Goal: Book appointment/travel/reservation

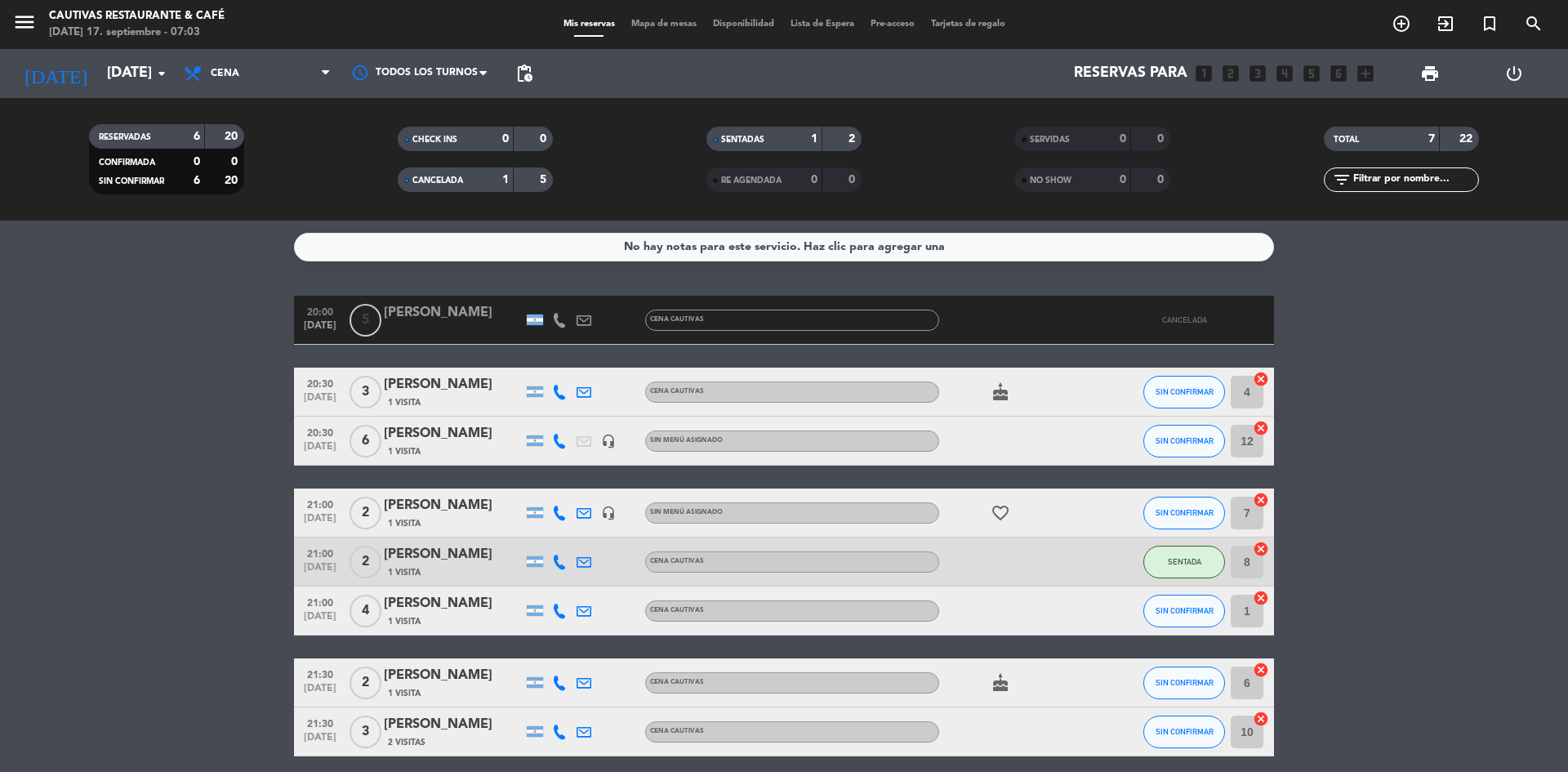
scroll to position [66, 0]
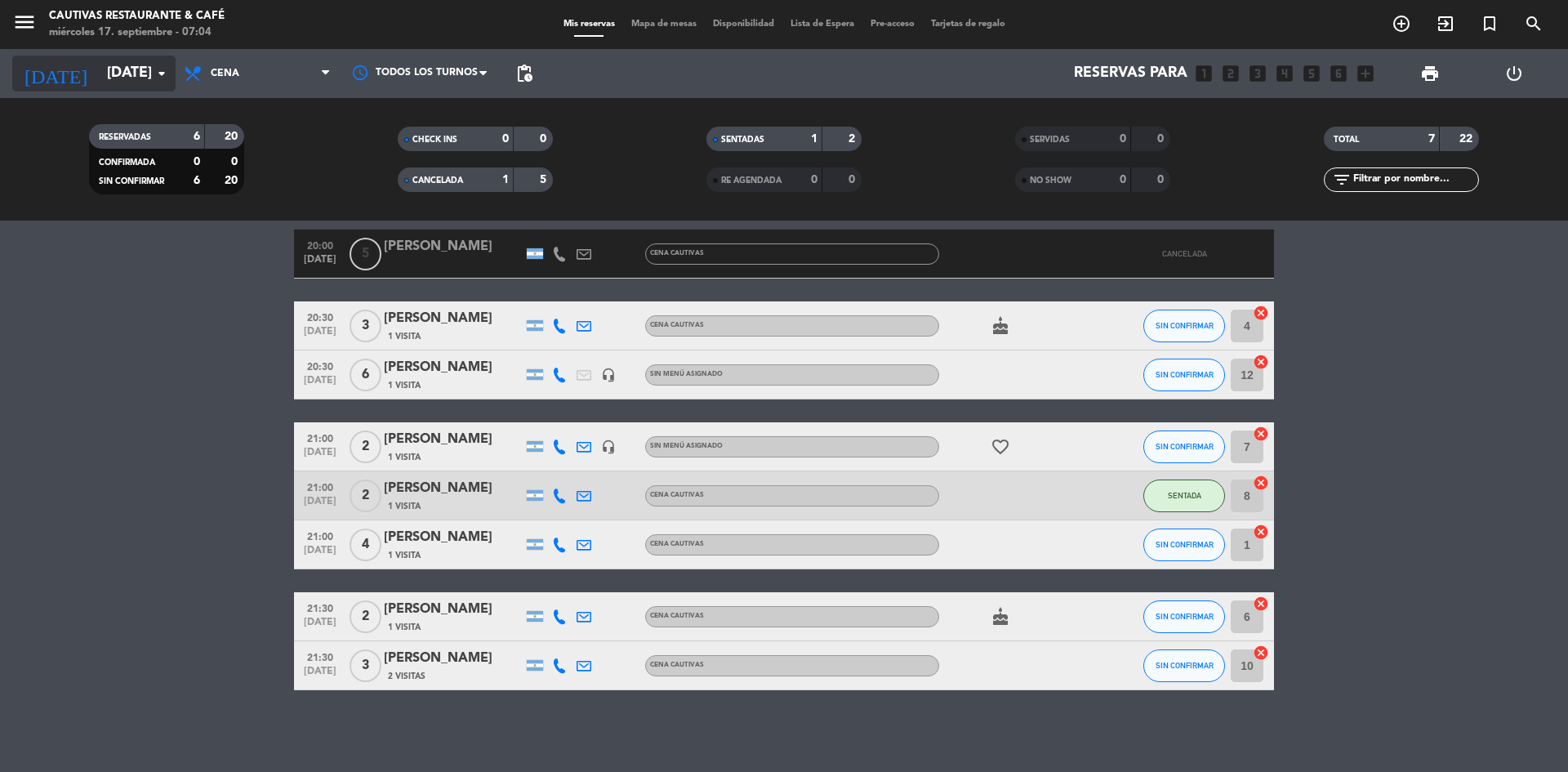
click at [157, 70] on icon "arrow_drop_down" at bounding box center [162, 74] width 20 height 20
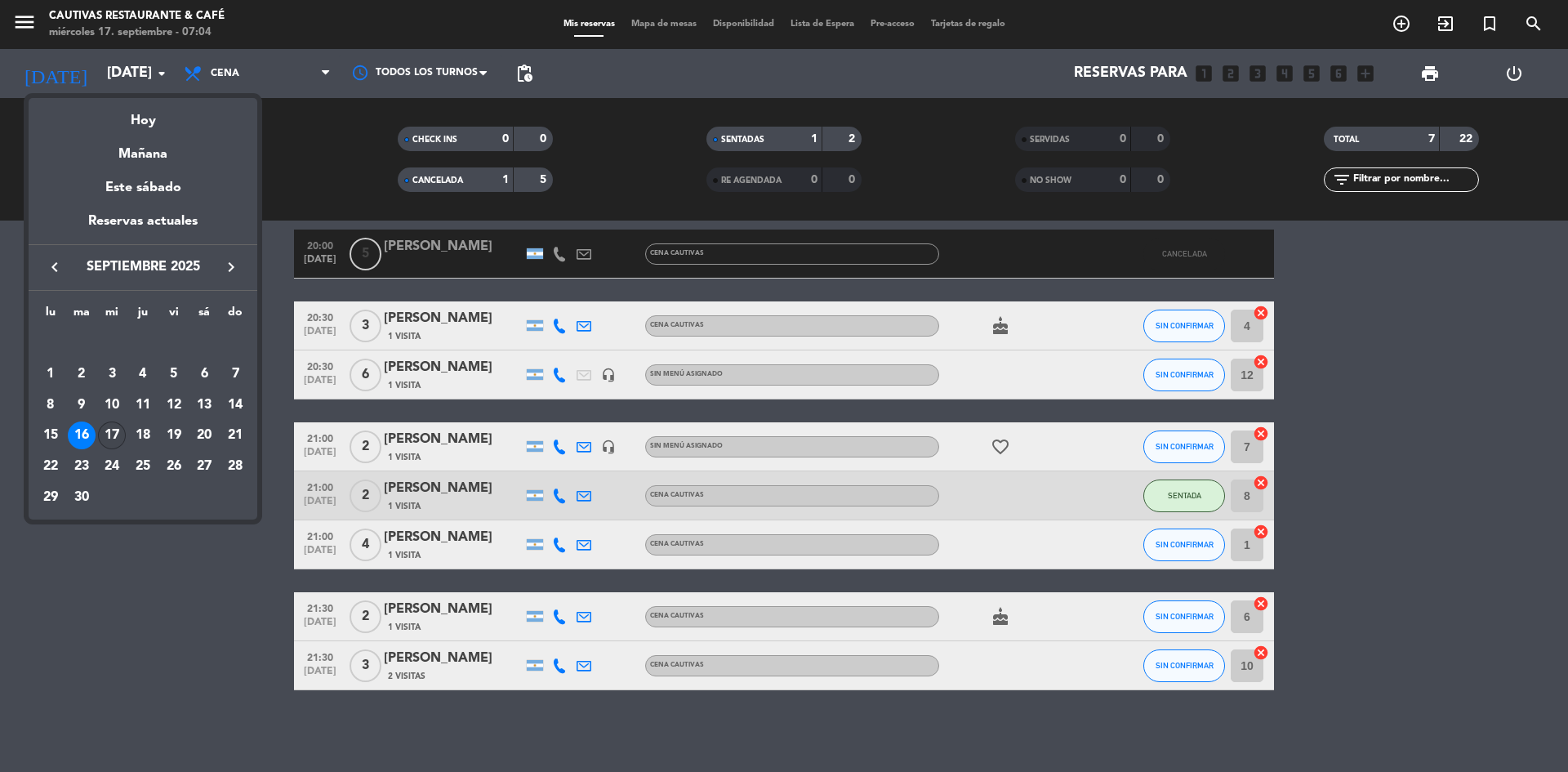
click at [118, 432] on div "17" at bounding box center [112, 435] width 28 height 28
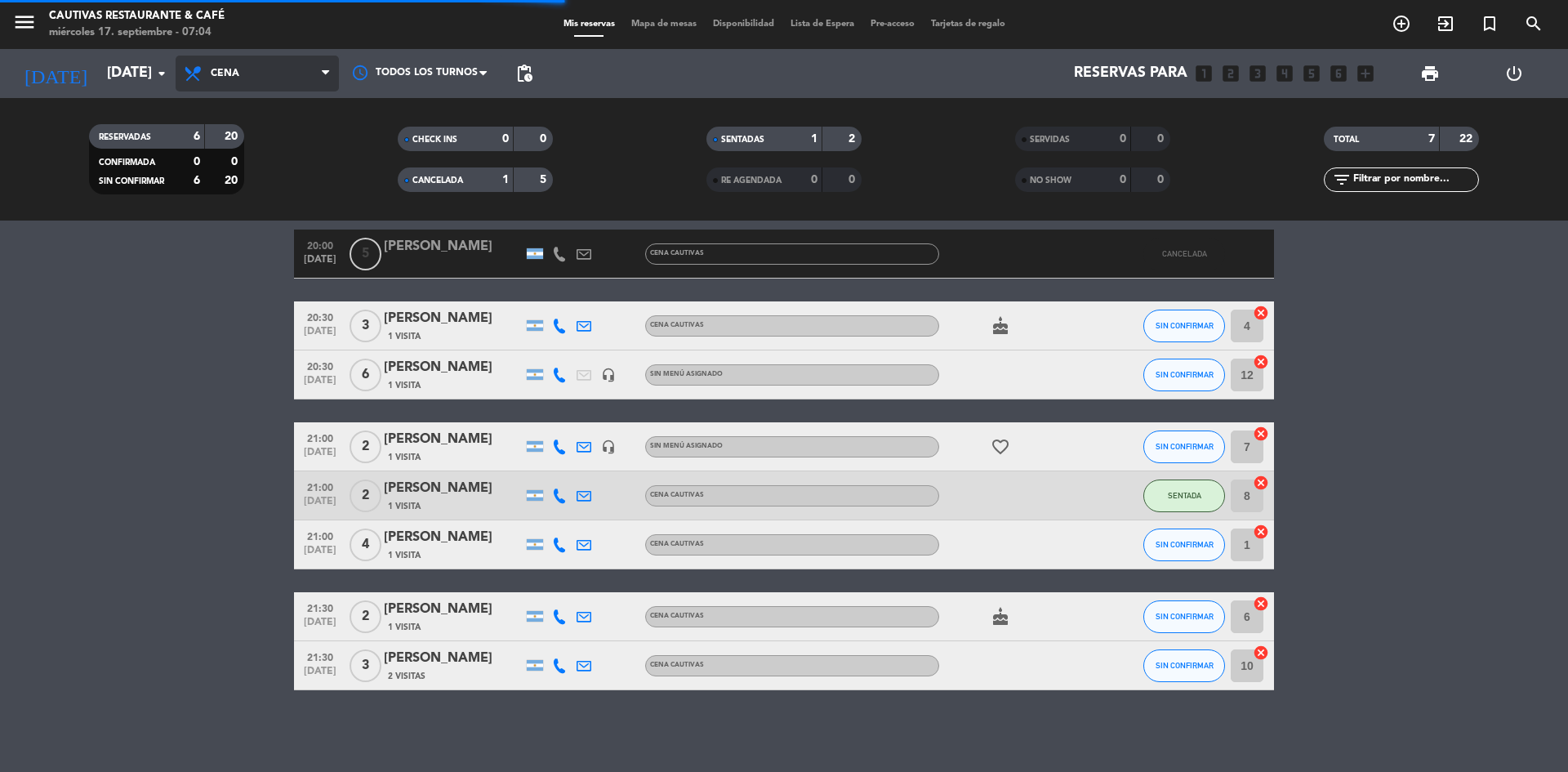
click at [244, 71] on span "Cena" at bounding box center [256, 74] width 163 height 36
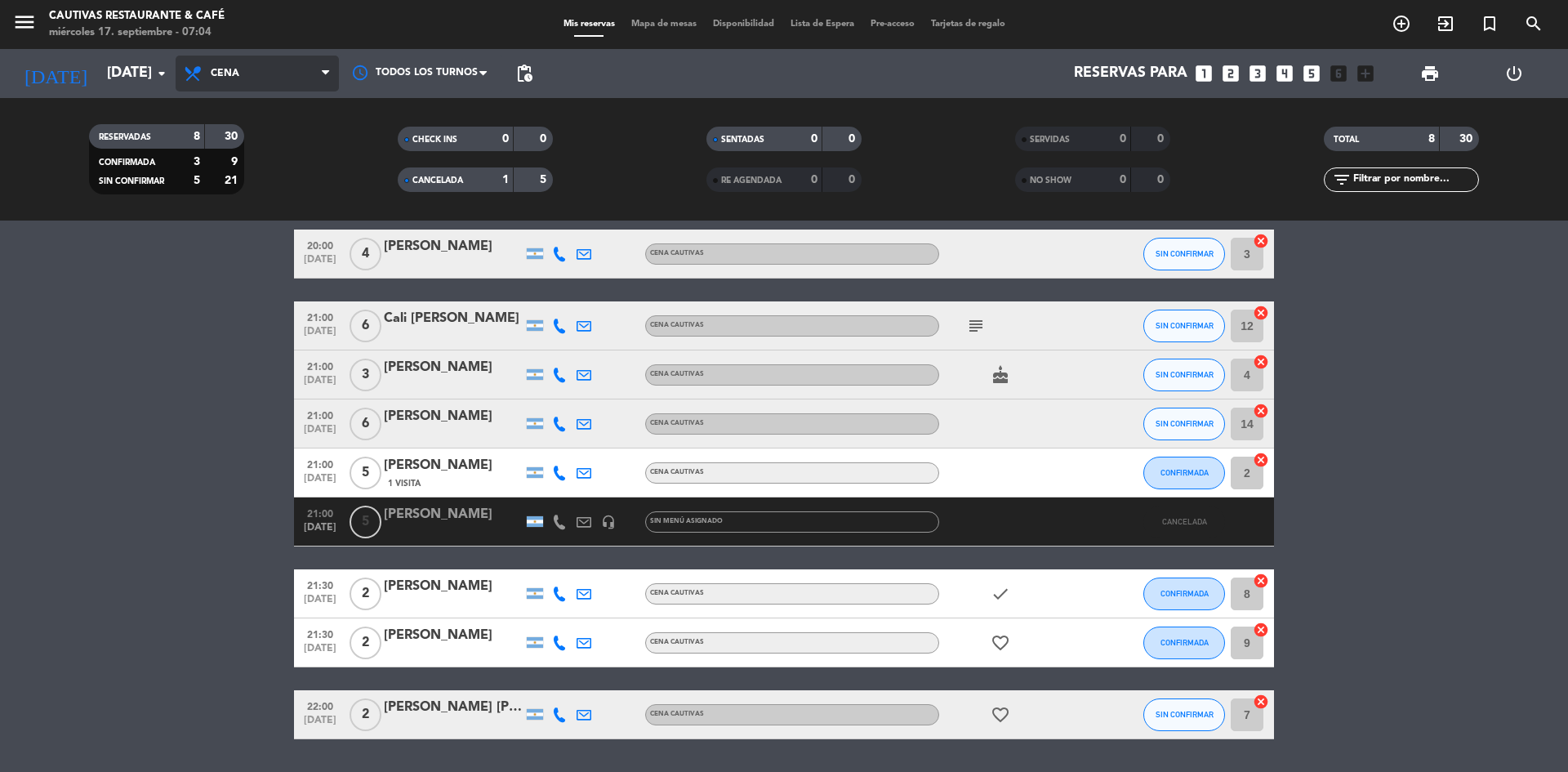
click at [246, 74] on span "Cena" at bounding box center [256, 74] width 163 height 36
click at [261, 147] on div "menu Cautivas Restaurante & Café [DATE] 17. septiembre - 07:04 Mis reservas Map…" at bounding box center [784, 110] width 1568 height 220
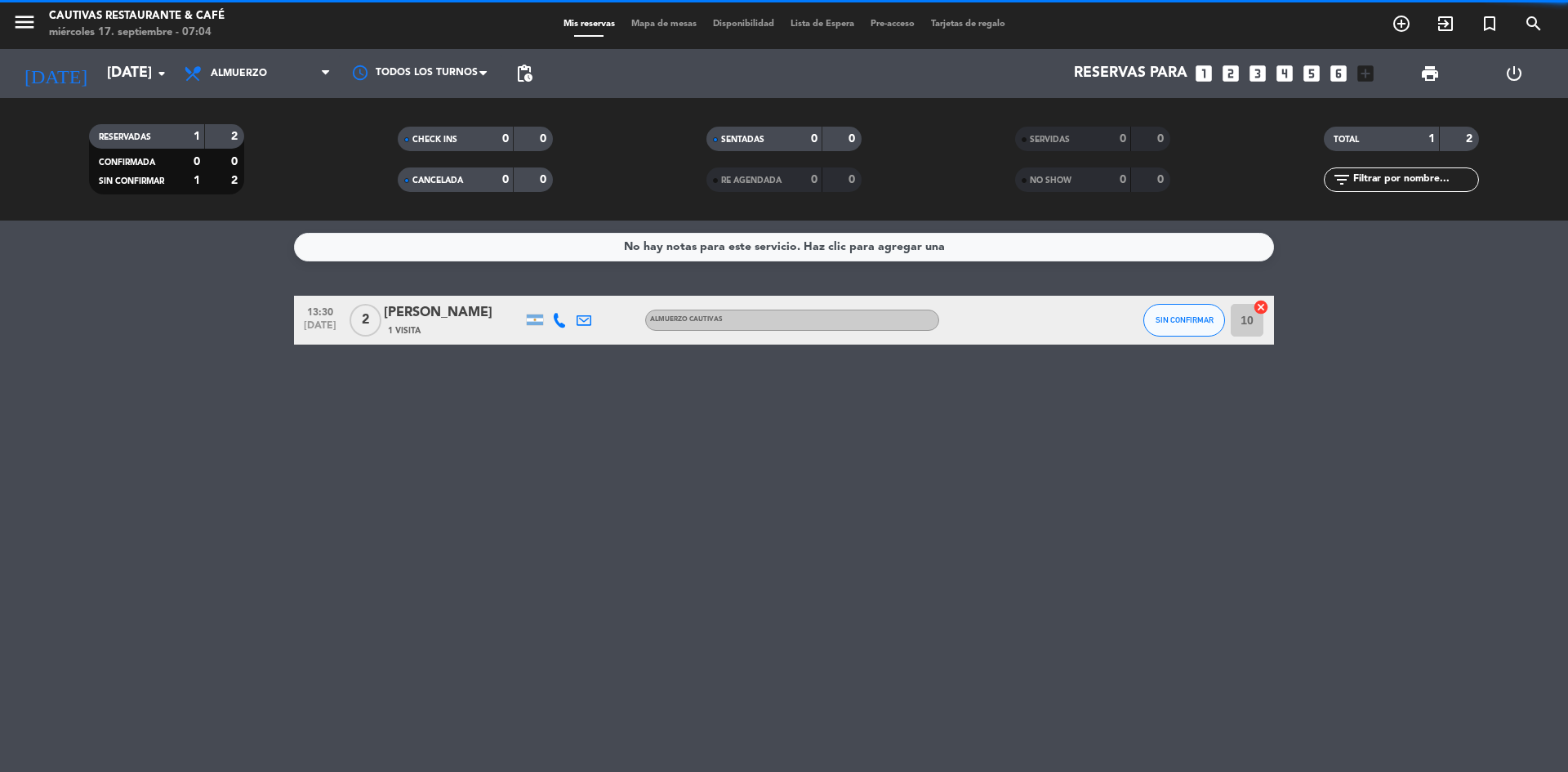
scroll to position [0, 0]
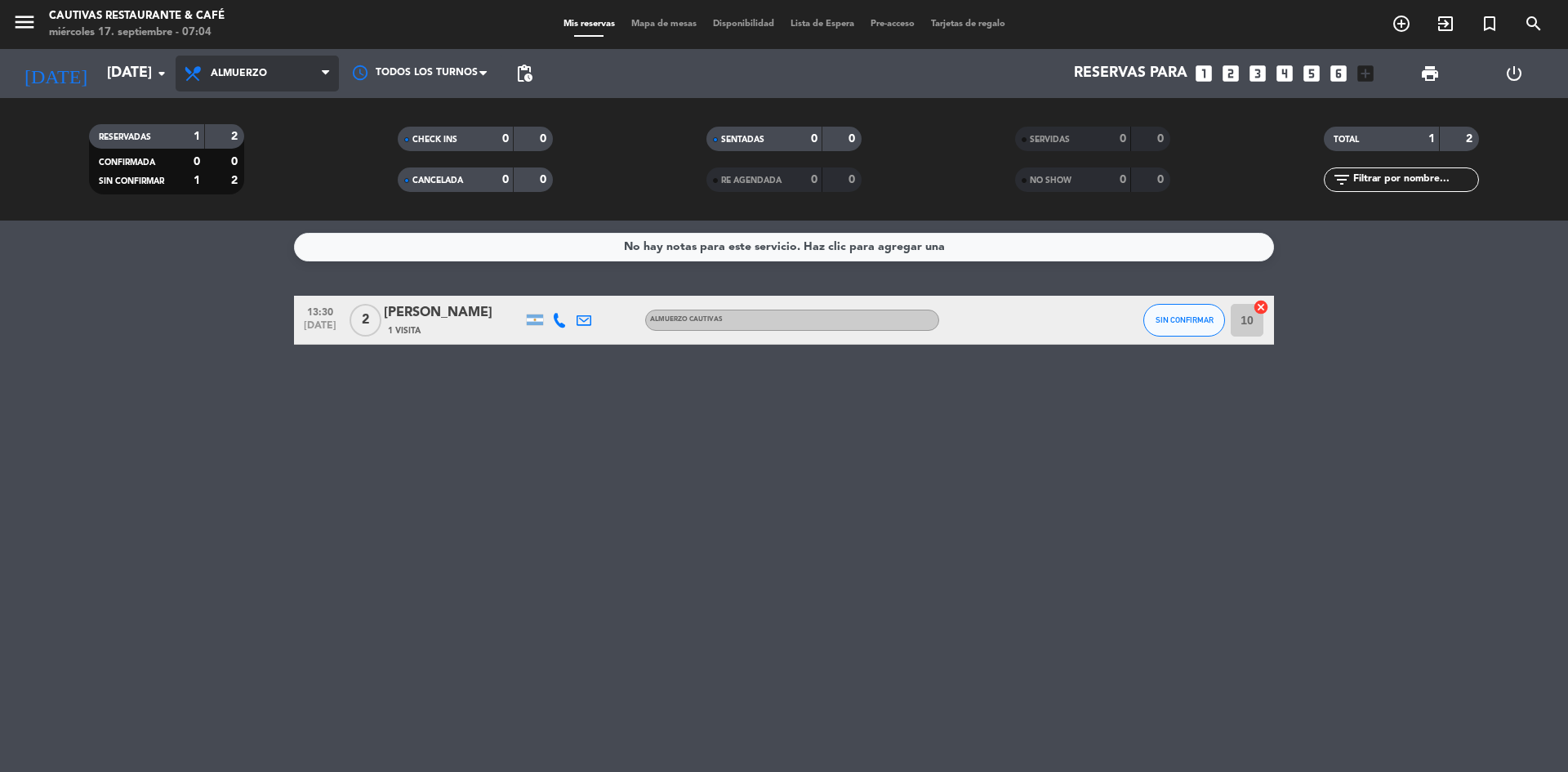
click at [255, 76] on span "Almuerzo" at bounding box center [238, 73] width 56 height 12
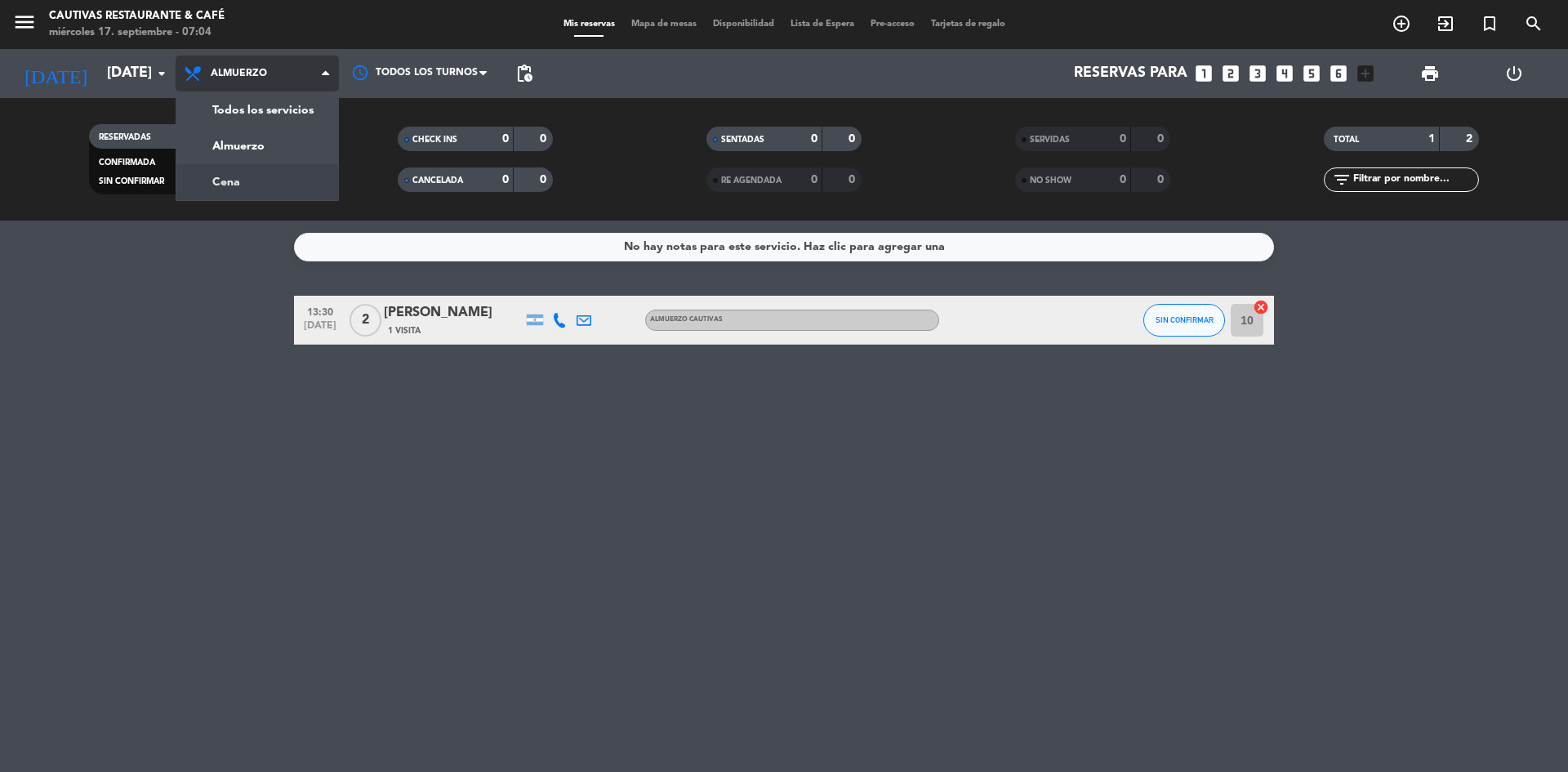
click at [262, 178] on div "menu Cautivas Restaurante & Café [DATE] 17. septiembre - 07:04 Mis reservas Map…" at bounding box center [784, 110] width 1568 height 220
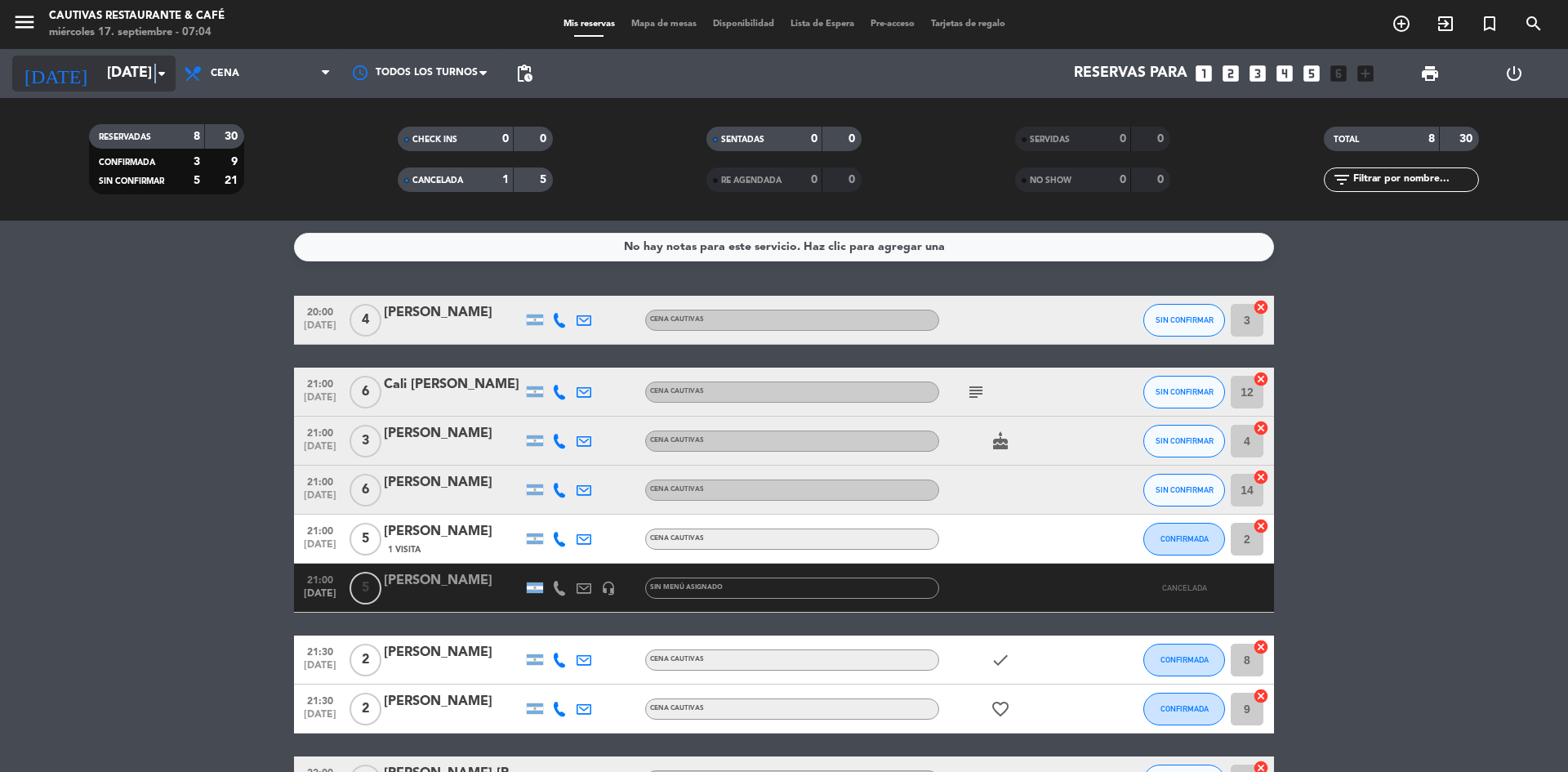
click at [155, 71] on icon "arrow_drop_down" at bounding box center [162, 74] width 20 height 20
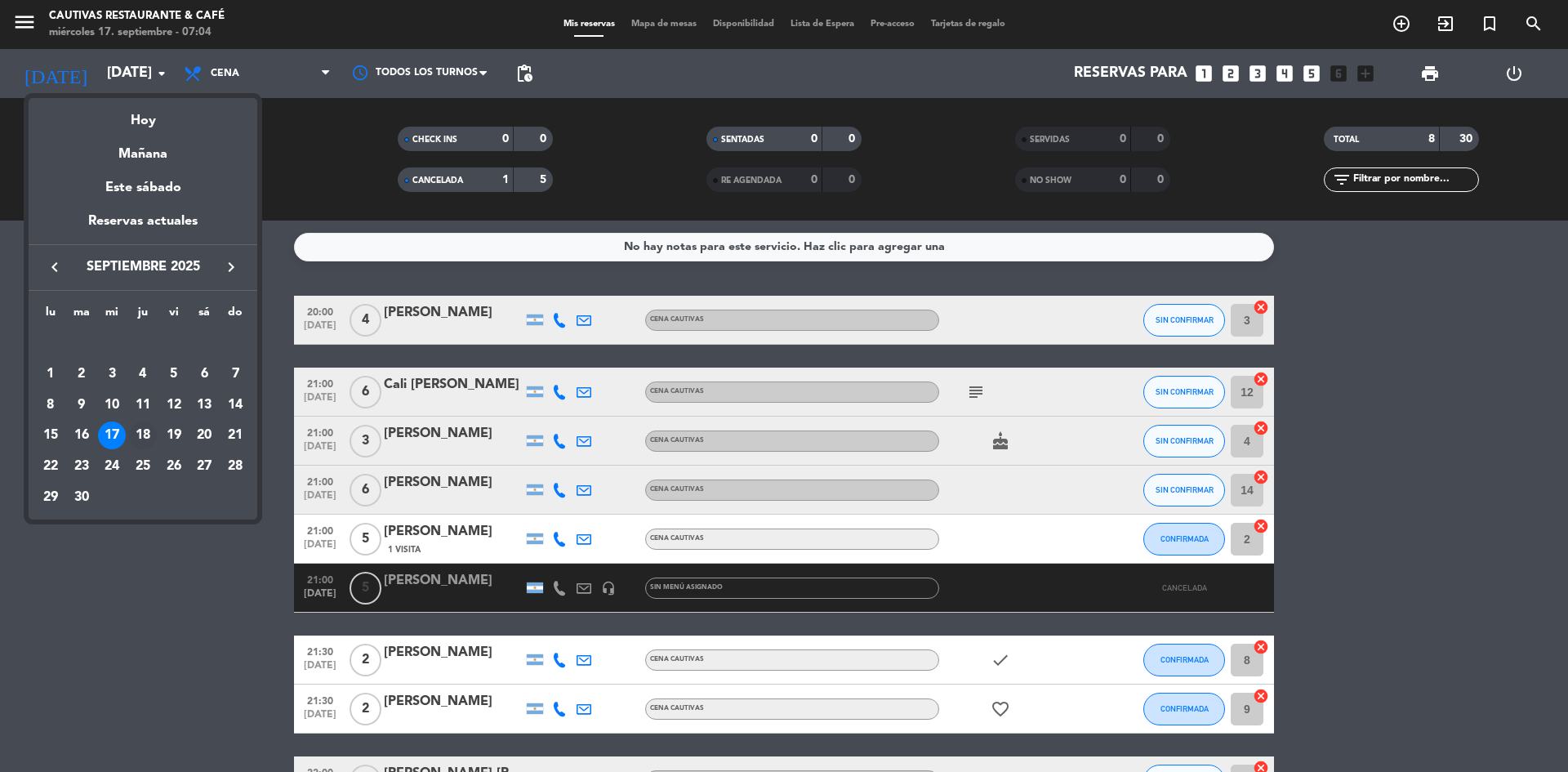
click at [138, 428] on div "18" at bounding box center [143, 435] width 28 height 28
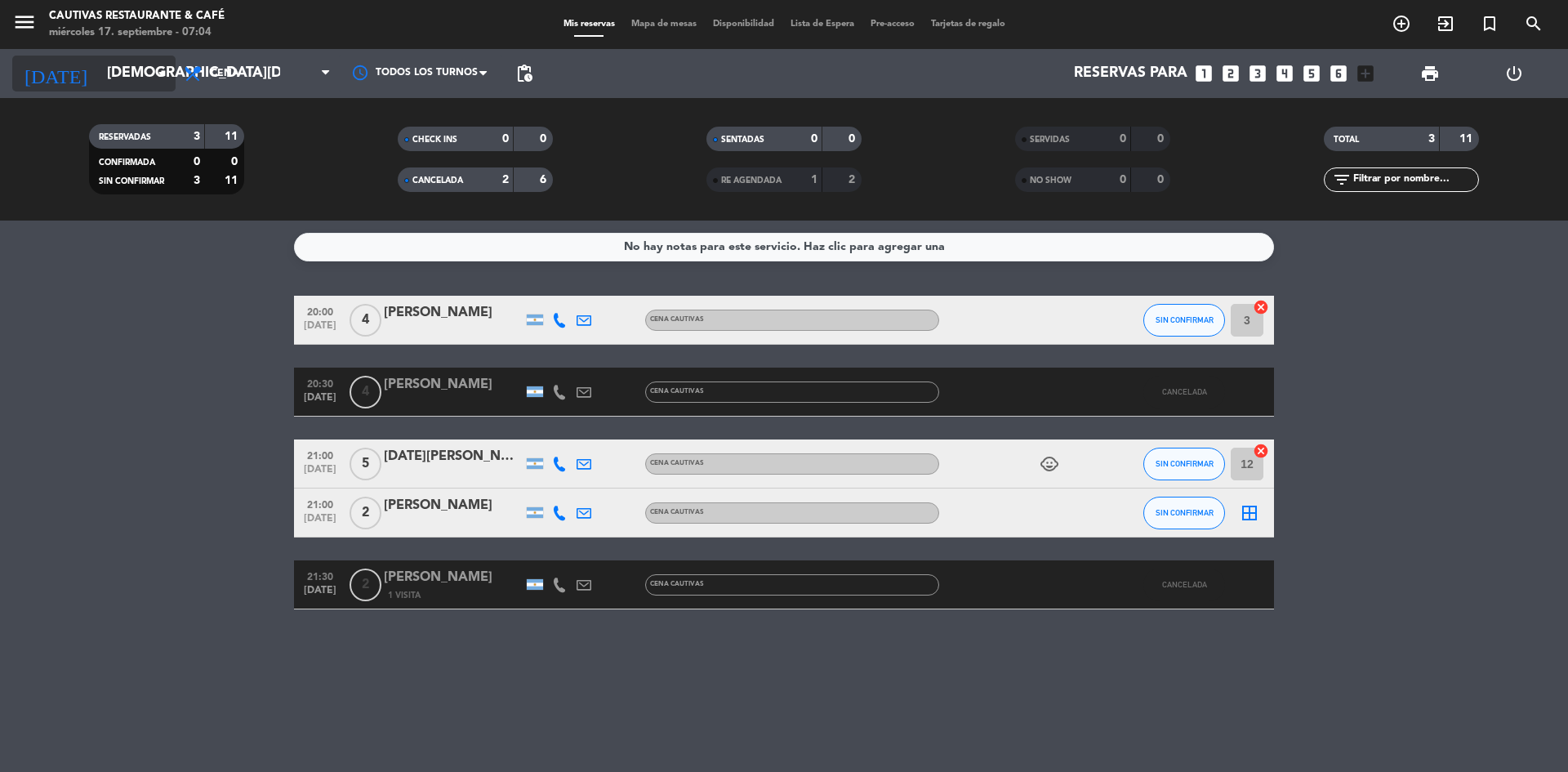
click at [121, 66] on input "[DEMOGRAPHIC_DATA][DATE]" at bounding box center [193, 73] width 190 height 33
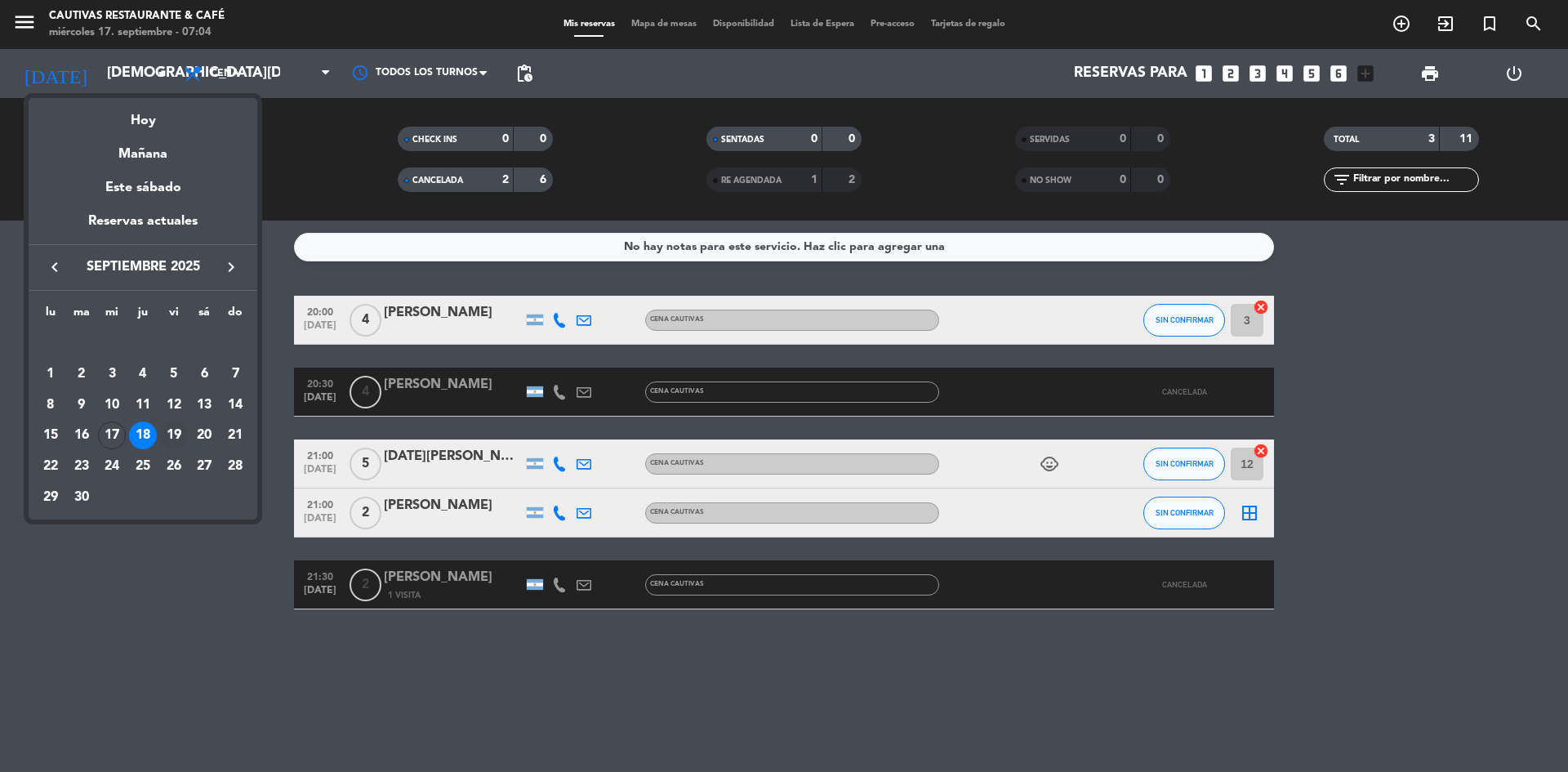
click at [179, 438] on div "19" at bounding box center [173, 435] width 28 height 28
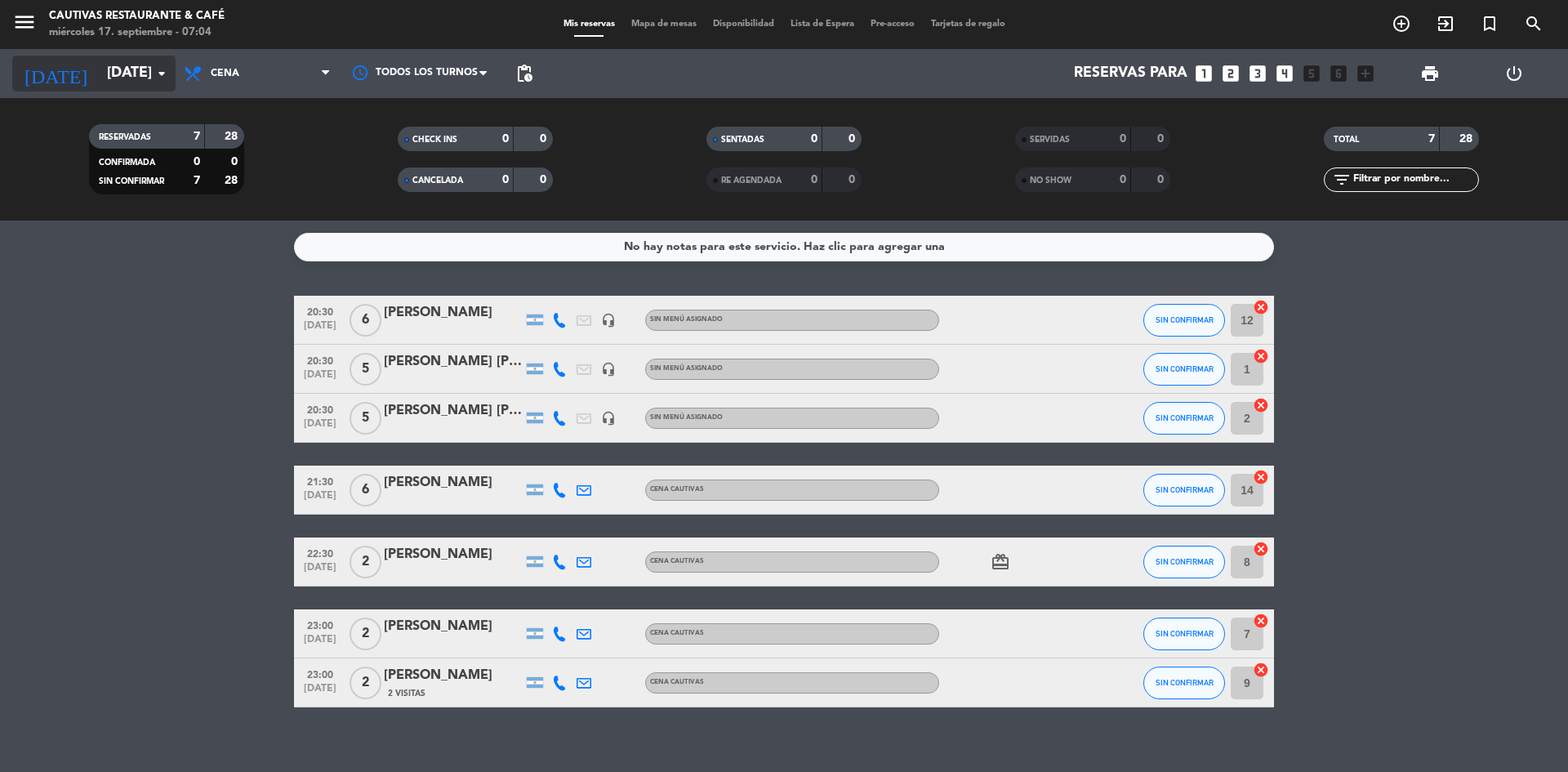
click at [175, 77] on input "[DATE]" at bounding box center [193, 73] width 190 height 33
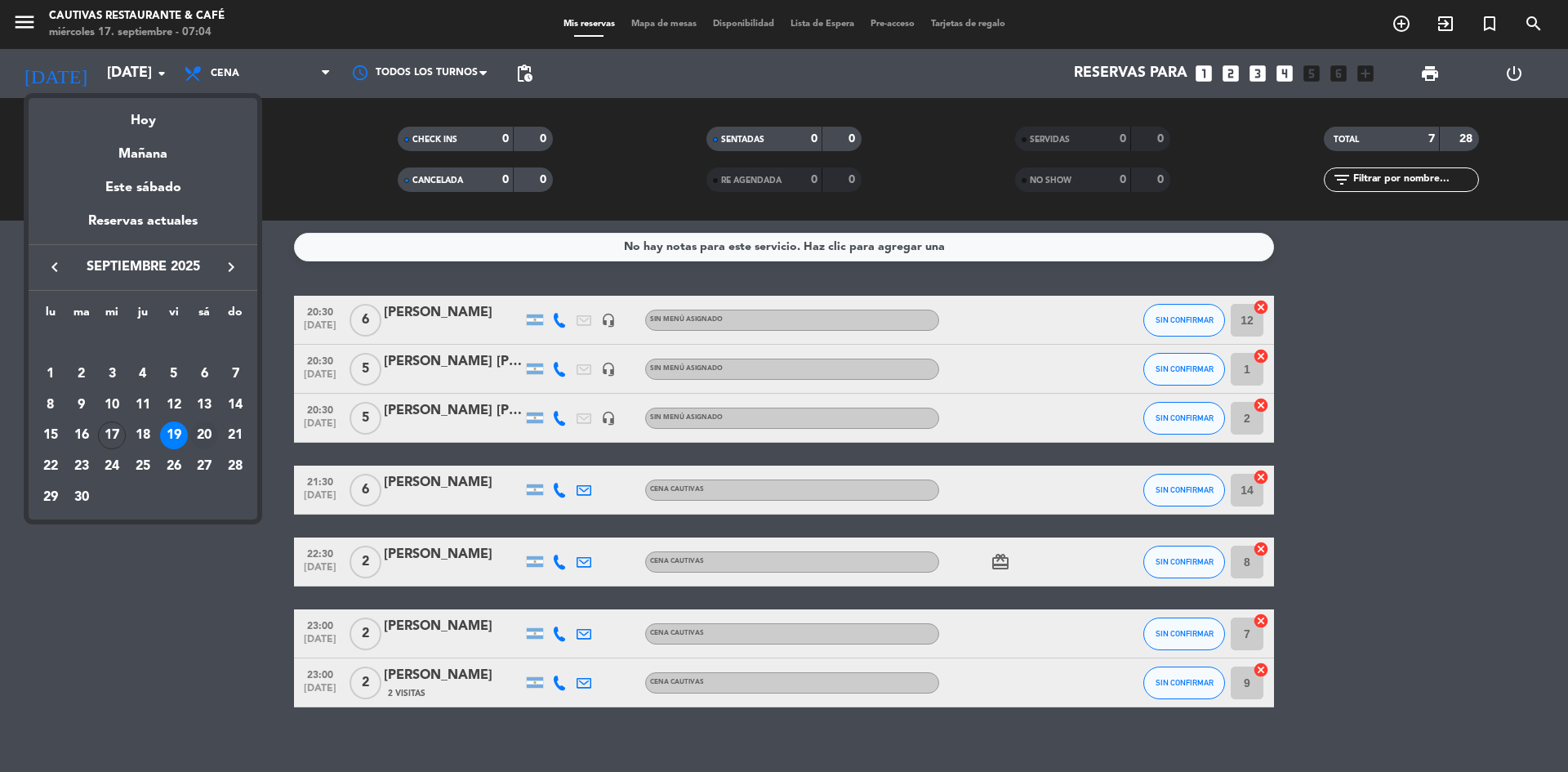
click at [195, 432] on div "20" at bounding box center [204, 435] width 28 height 28
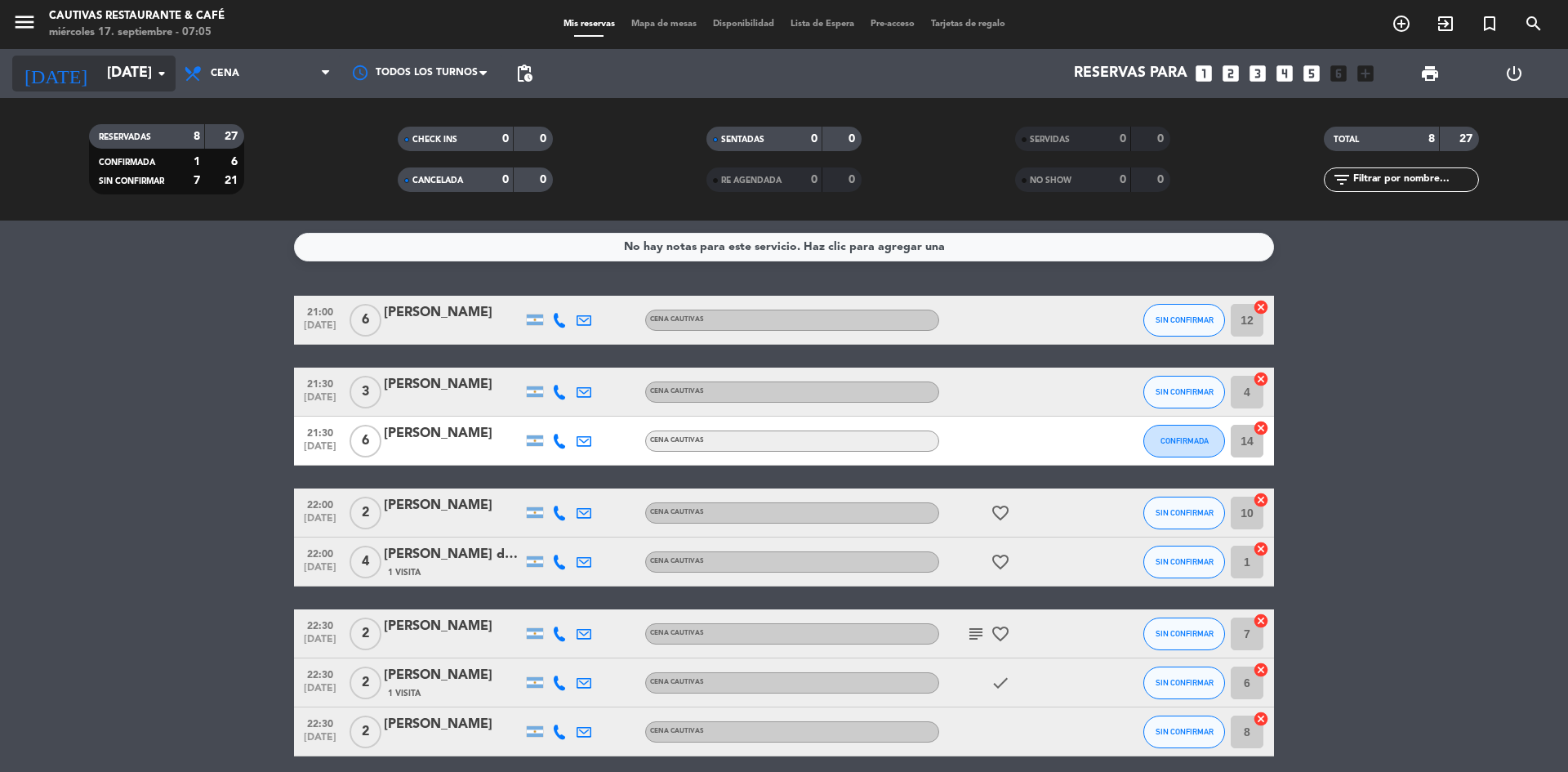
click at [119, 66] on input "[DATE]" at bounding box center [193, 73] width 190 height 33
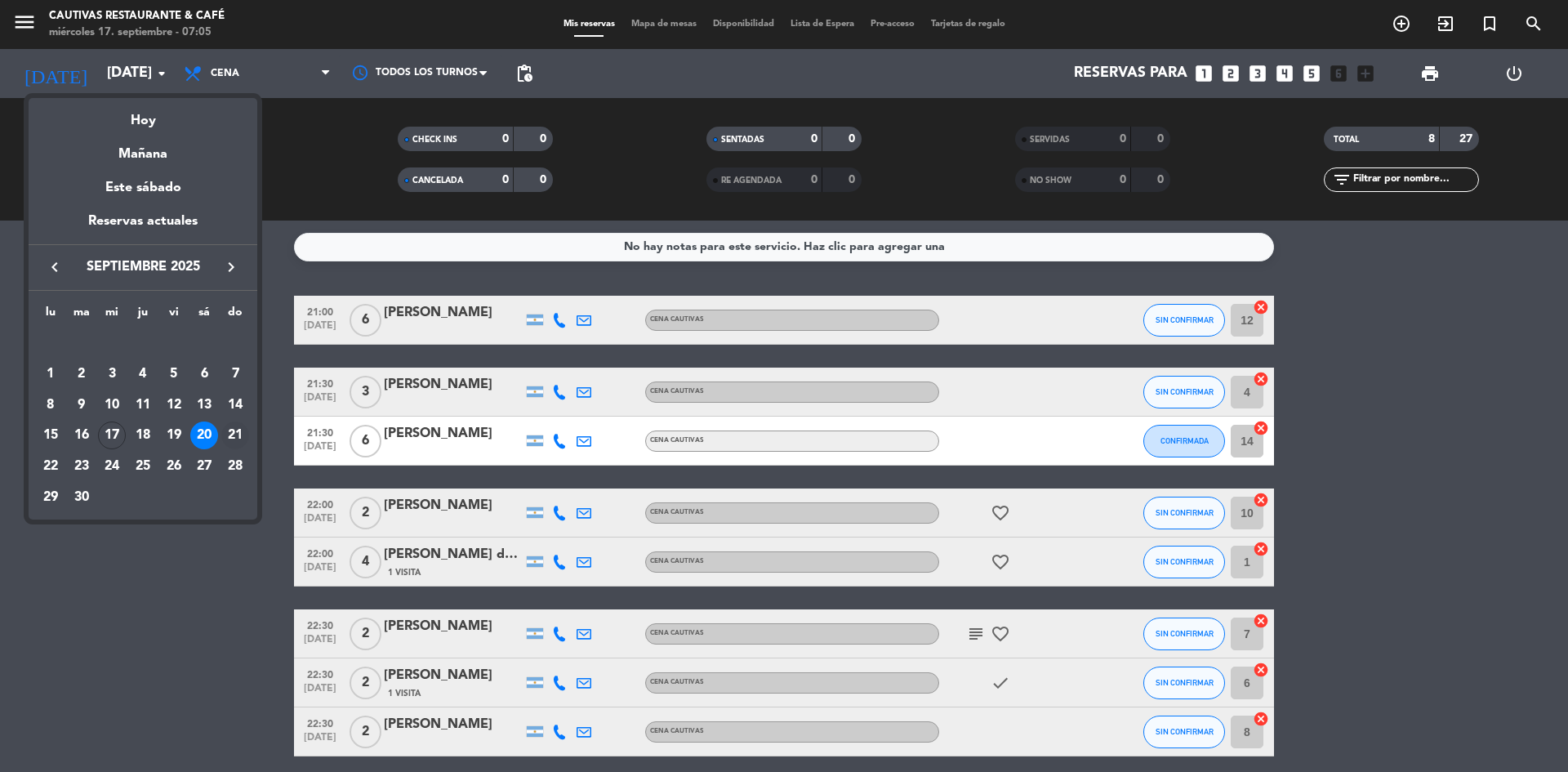
click at [239, 435] on div "21" at bounding box center [235, 435] width 28 height 28
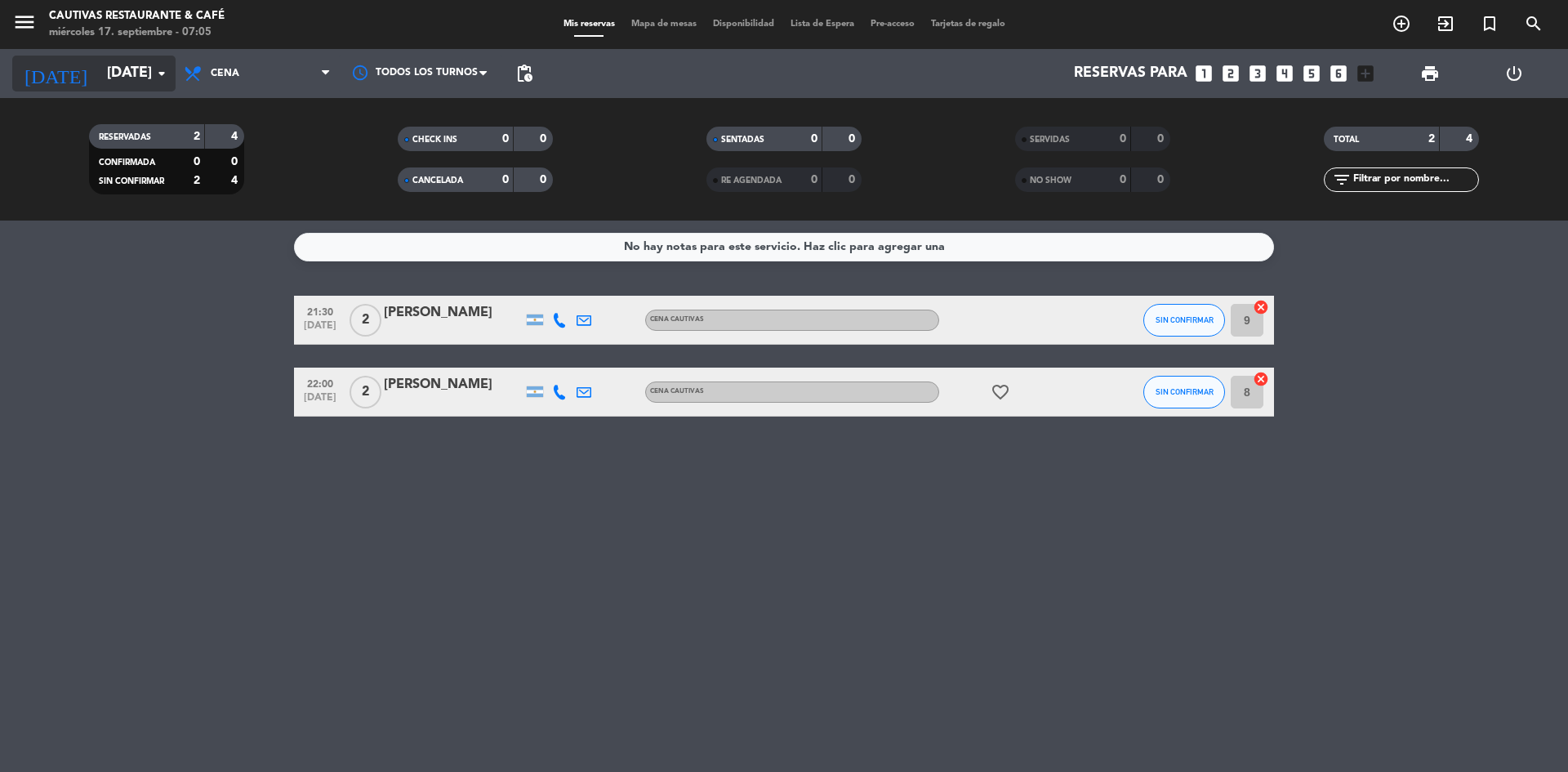
click at [155, 75] on icon "arrow_drop_down" at bounding box center [162, 74] width 20 height 20
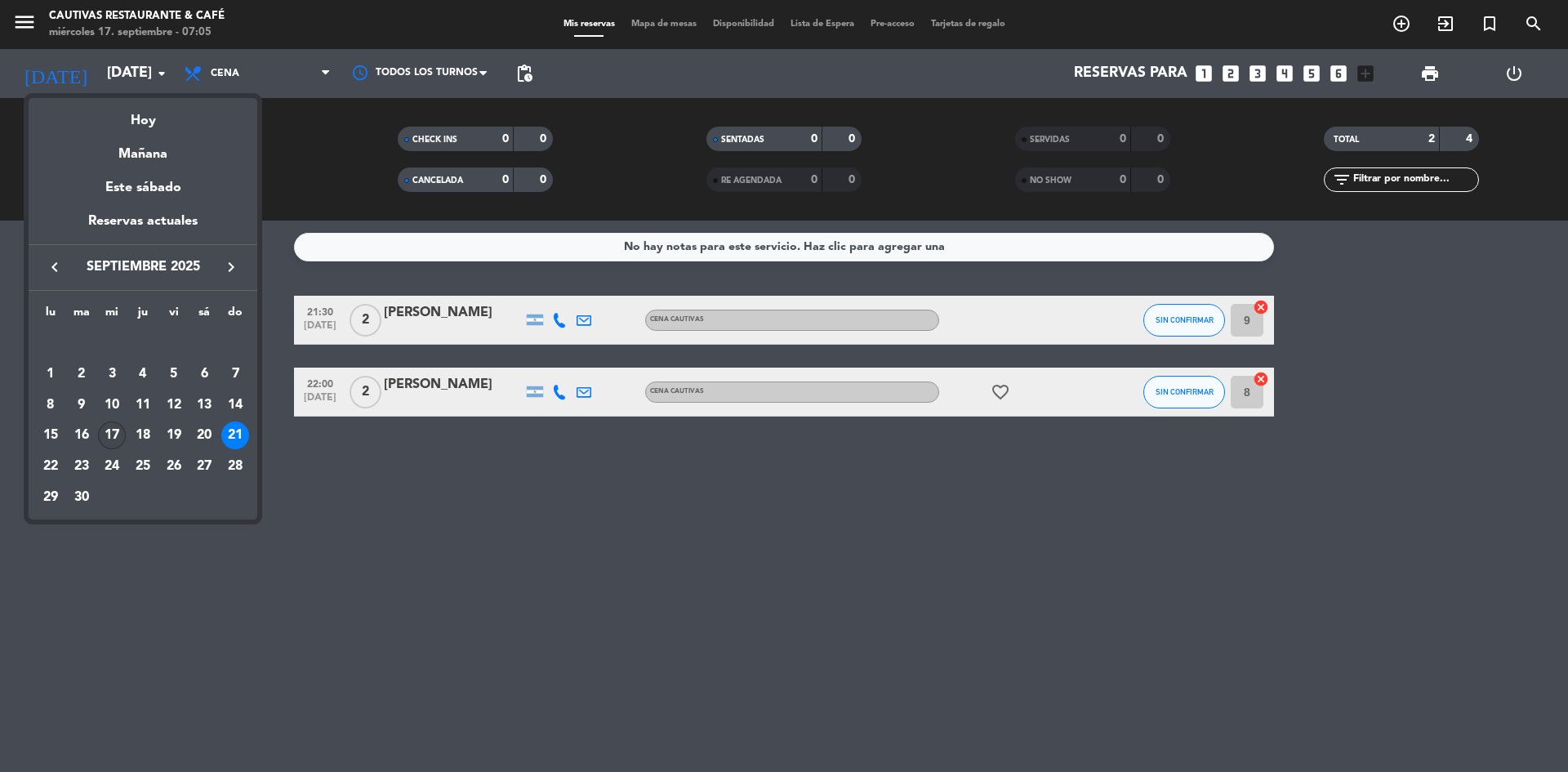
click at [114, 423] on div "17" at bounding box center [112, 435] width 28 height 28
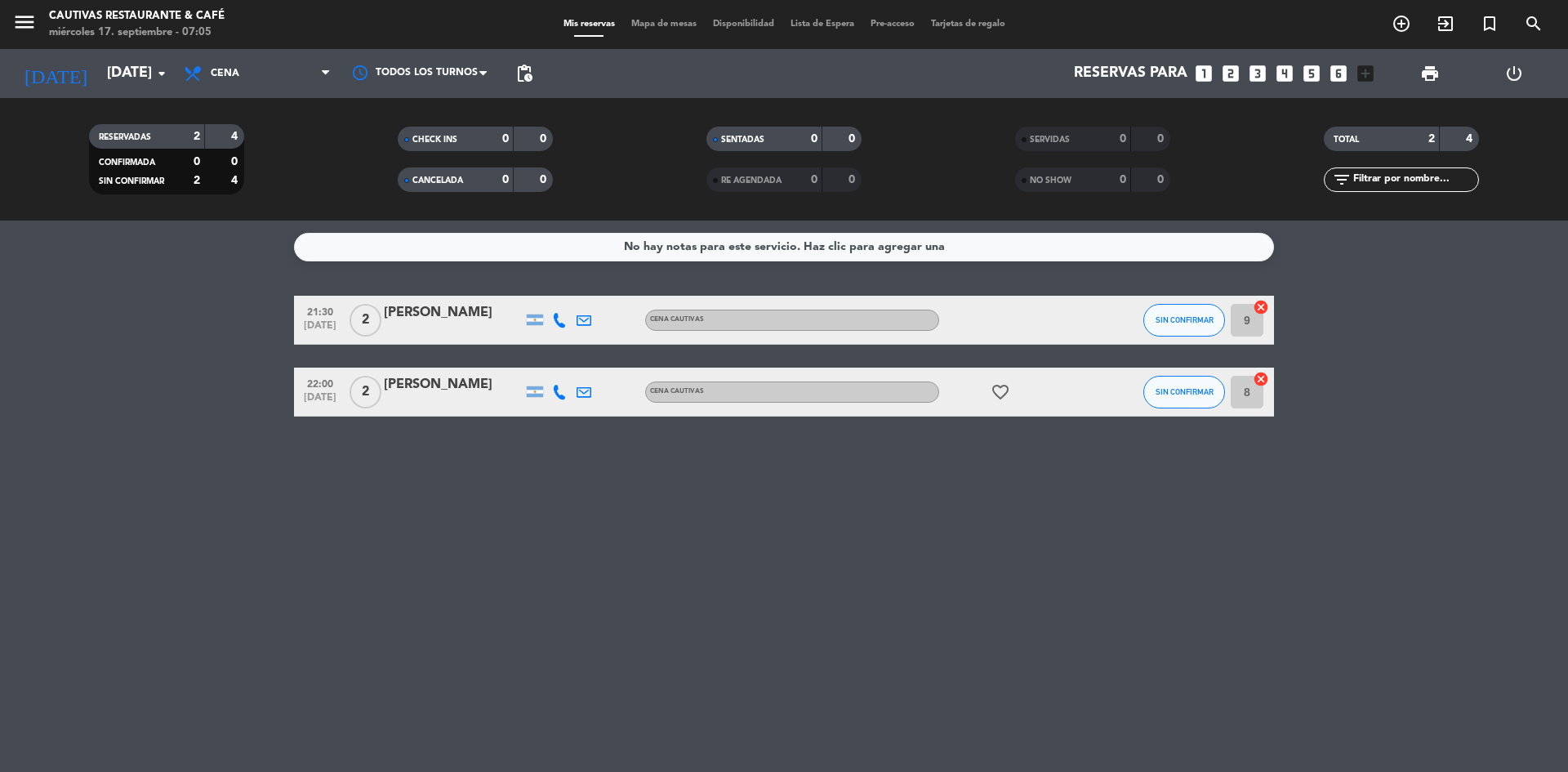
type input "[DATE]"
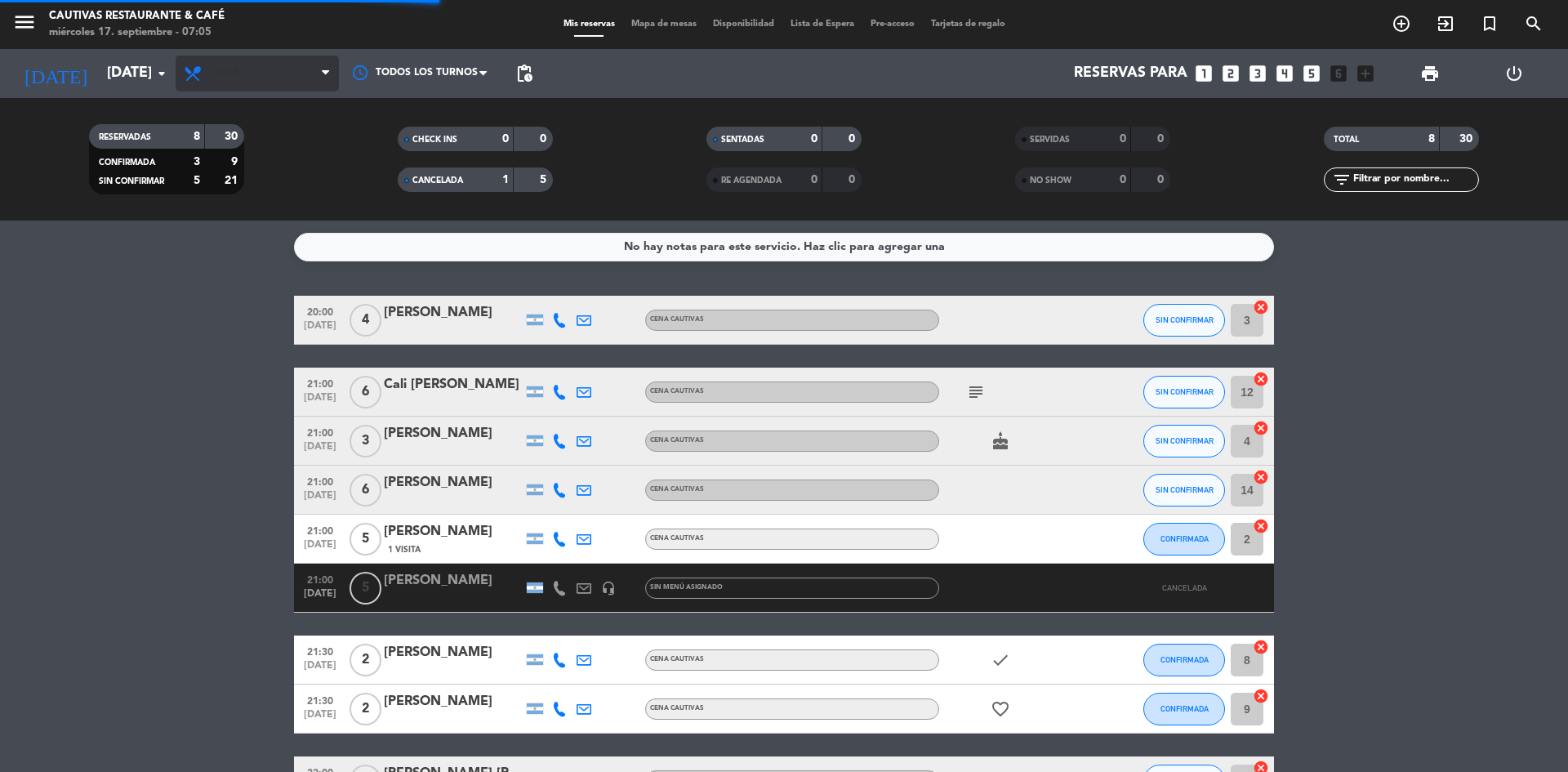
click at [285, 73] on span "Cena" at bounding box center [256, 74] width 163 height 36
click at [261, 143] on div "menu Cautivas Restaurante & Café [DATE] 17. septiembre - 07:05 Mis reservas Map…" at bounding box center [784, 110] width 1568 height 220
